Goal: Information Seeking & Learning: Learn about a topic

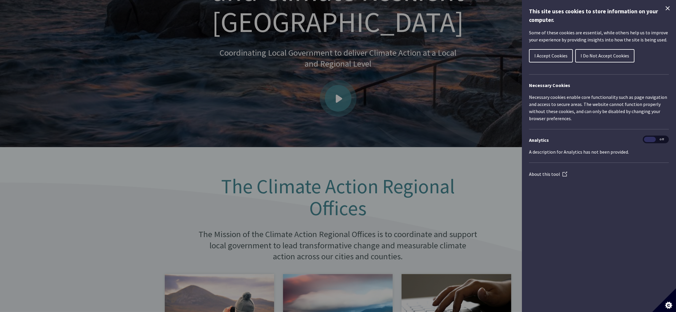
scroll to position [178, 0]
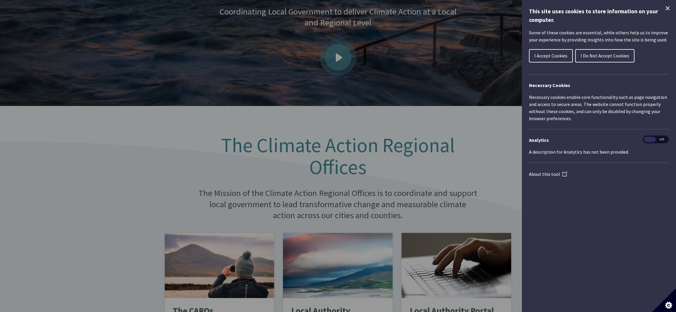
click at [560, 53] on span "I Accept Cookies" at bounding box center [550, 56] width 33 height 6
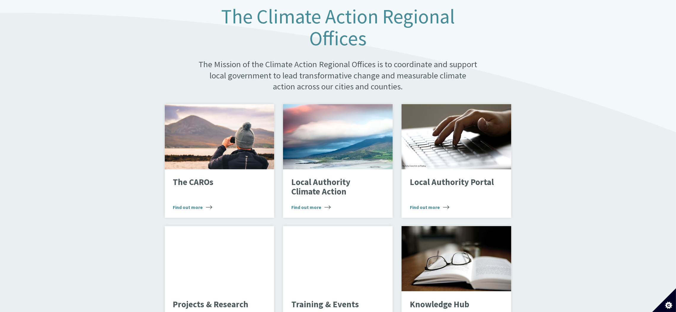
scroll to position [311, 0]
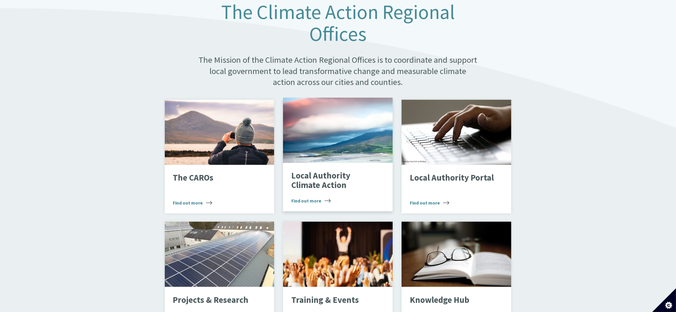
click at [355, 163] on div "Local Authority Climate Action Find out more" at bounding box center [338, 187] width 110 height 49
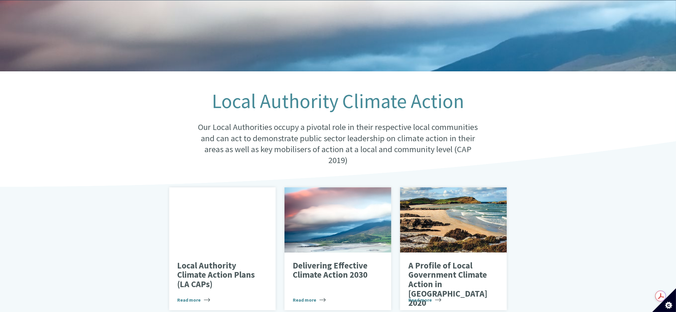
scroll to position [222, 0]
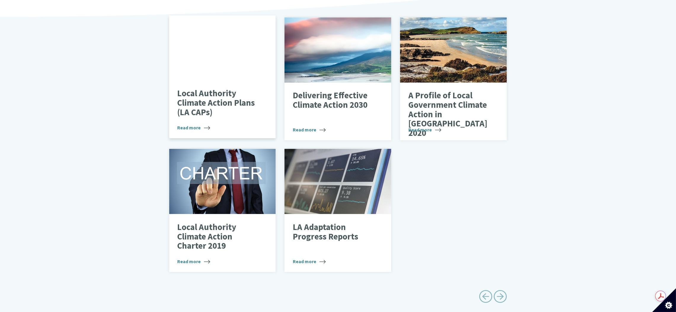
click at [251, 106] on p "Local Authority Climate Action Plans (LA CAPs)" at bounding box center [217, 103] width 81 height 28
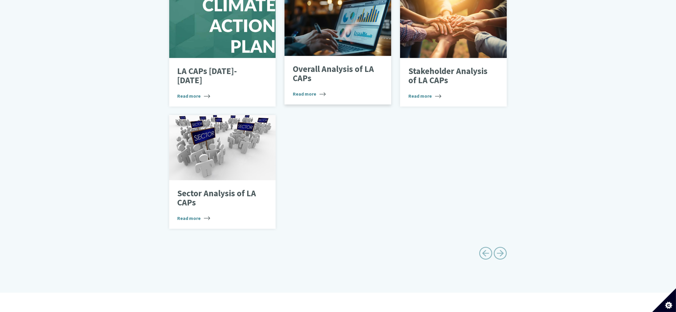
scroll to position [444, 0]
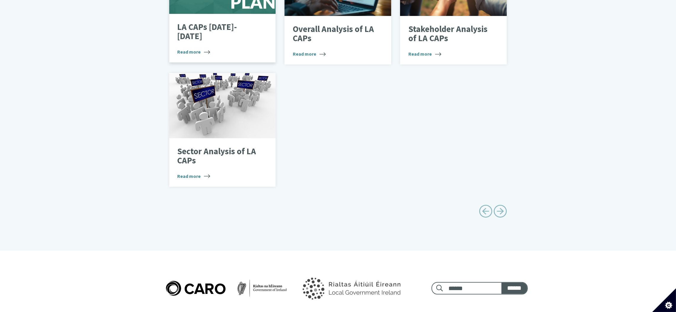
click at [235, 23] on p "LA CAPs [DATE]-[DATE]" at bounding box center [217, 32] width 81 height 19
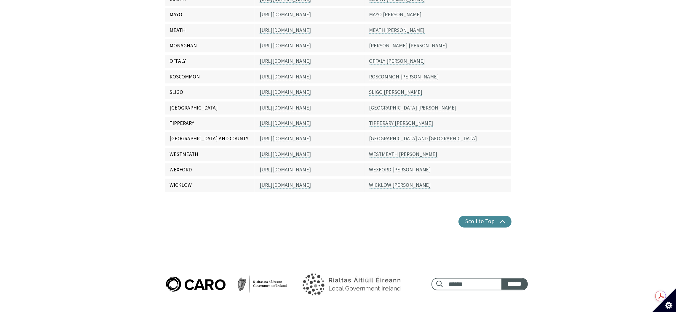
scroll to position [178, 0]
